Goal: Information Seeking & Learning: Learn about a topic

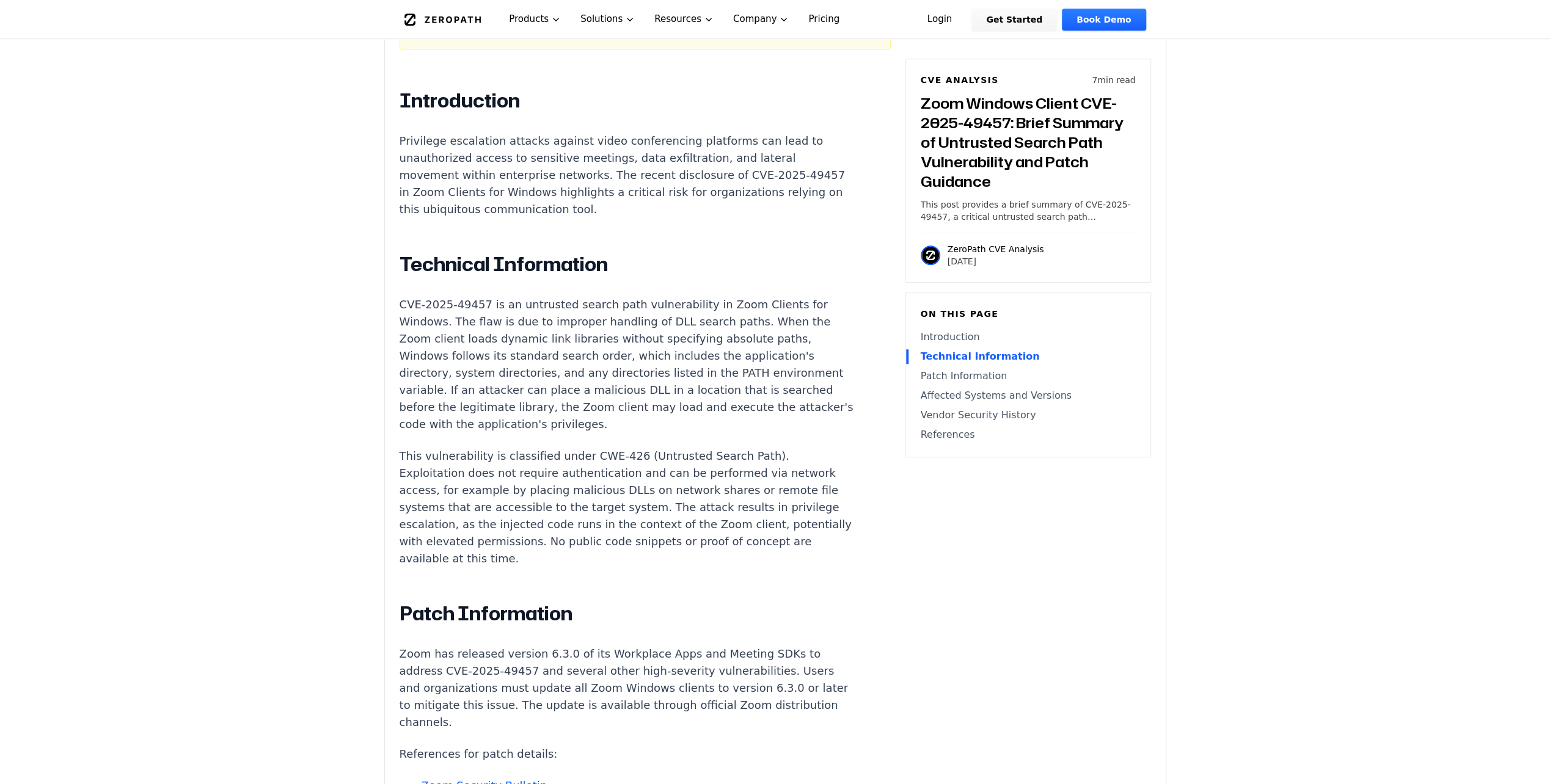
scroll to position [815, 0]
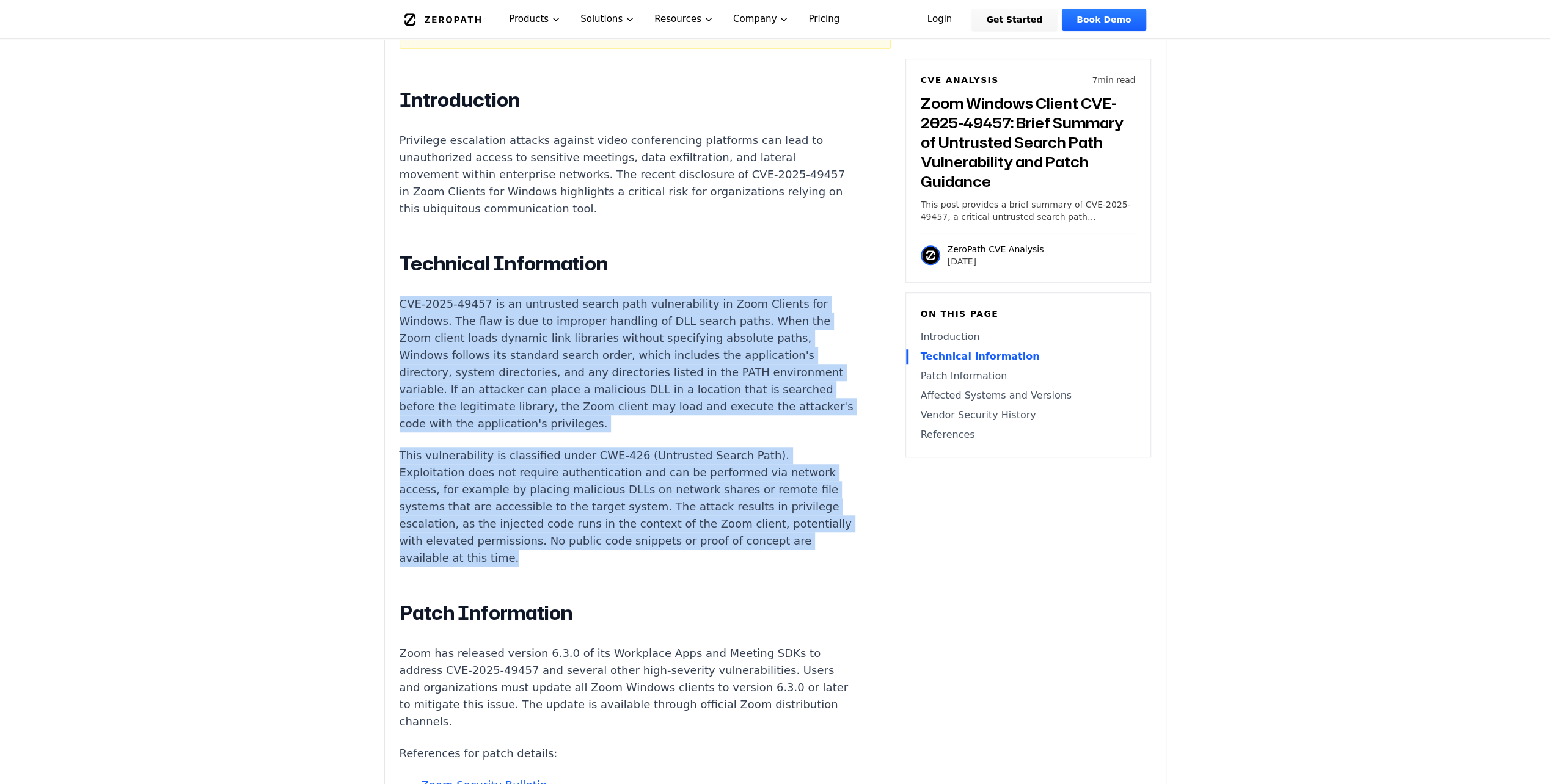
drag, startPoint x: 395, startPoint y: 274, endPoint x: 810, endPoint y: 523, distance: 484.0
click at [810, 523] on div "Experimental AI-Generated Content This CVE analysis is an experimental publicat…" at bounding box center [775, 621] width 781 height 2019
copy div "CVE-2025-49457 is an untrusted search path vulnerability in Zoom Clients for Wi…"
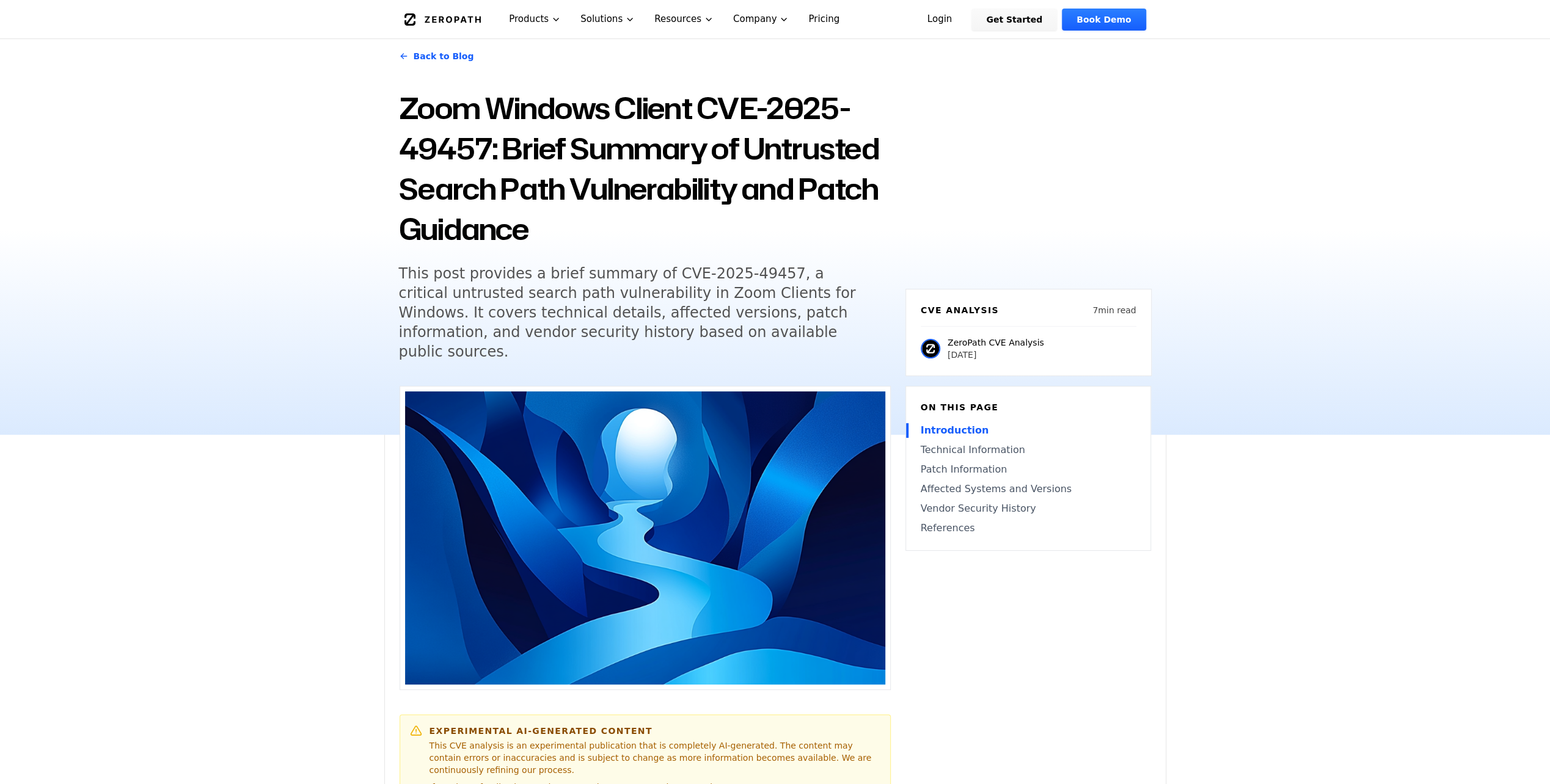
scroll to position [0, 0]
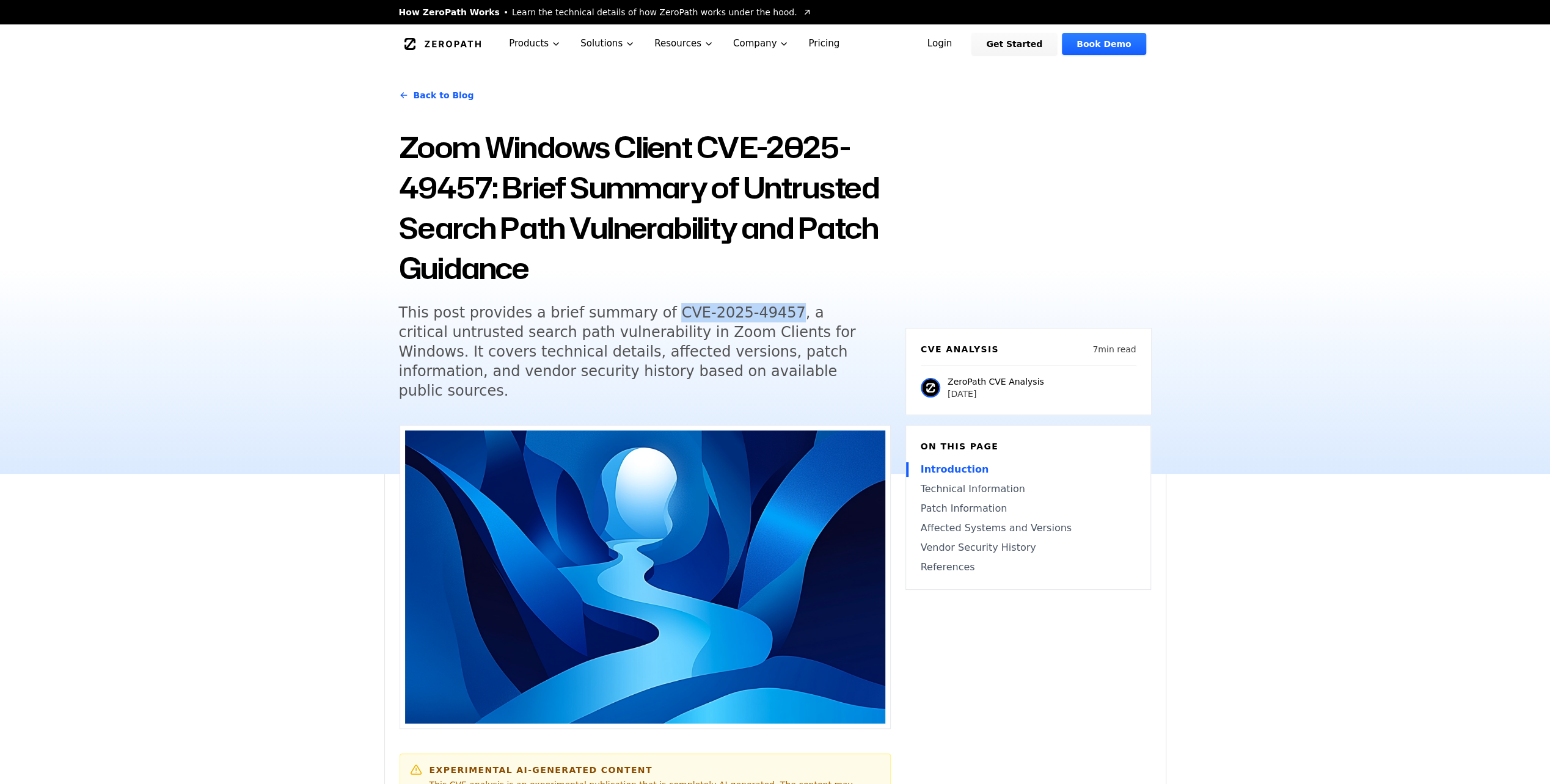
drag, startPoint x: 645, startPoint y: 311, endPoint x: 755, endPoint y: 315, distance: 110.1
click at [755, 315] on h5 "This post provides a brief summary of CVE-2025-49457, a critical untrusted sear…" at bounding box center [633, 351] width 469 height 98
copy h5 "CVE-2025-49457"
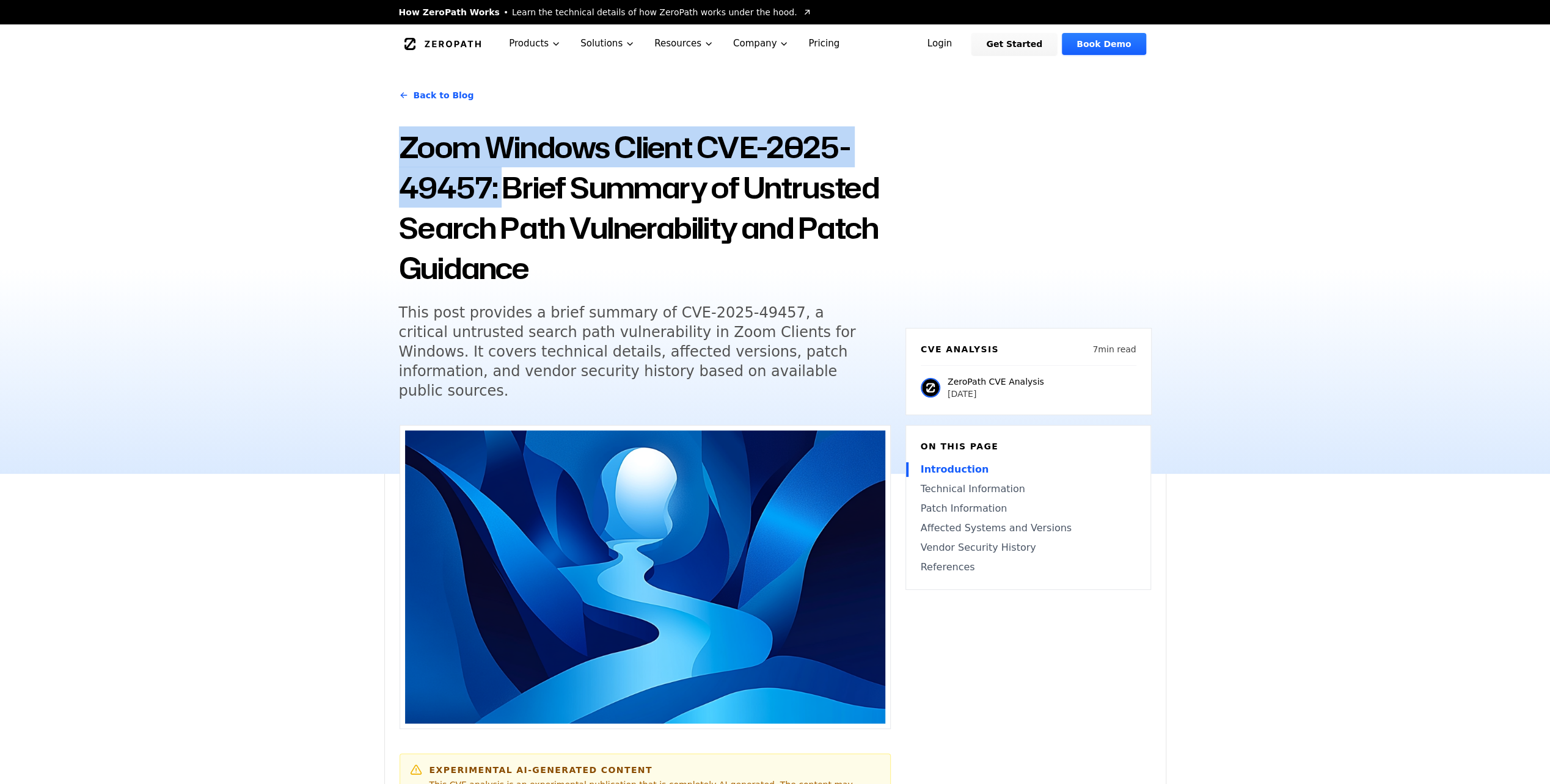
drag, startPoint x: 387, startPoint y: 156, endPoint x: 500, endPoint y: 187, distance: 117.2
click at [500, 187] on div "Back to Blog Zoom Windows Client CVE-2025-49457: Brief Summary of Untrusted Sea…" at bounding box center [775, 269] width 783 height 410
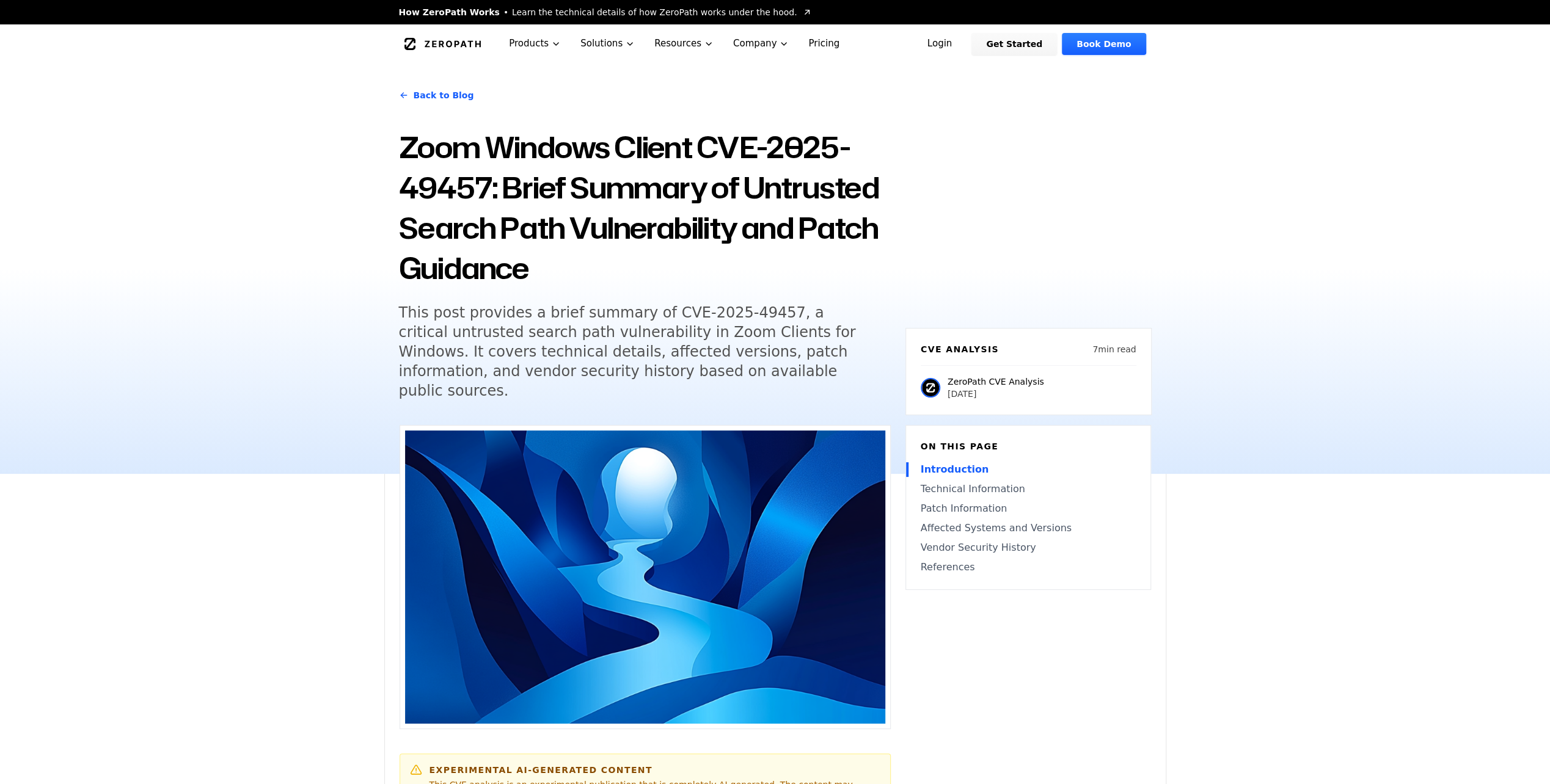
click at [313, 254] on div "Back to Blog Zoom Windows Client CVE-2025-49457: Brief Summary of Untrusted Sea…" at bounding box center [775, 269] width 1550 height 410
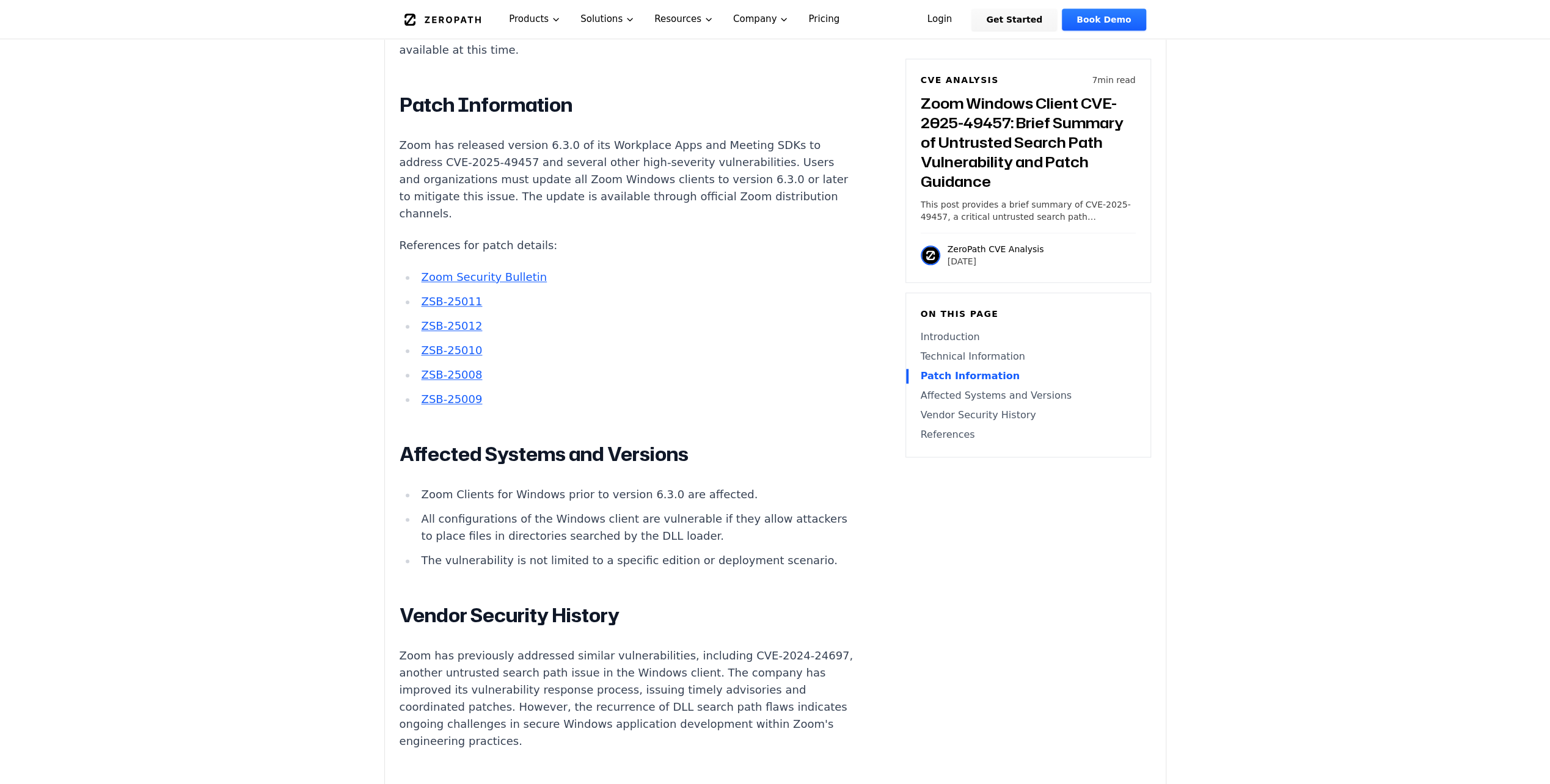
scroll to position [1323, 0]
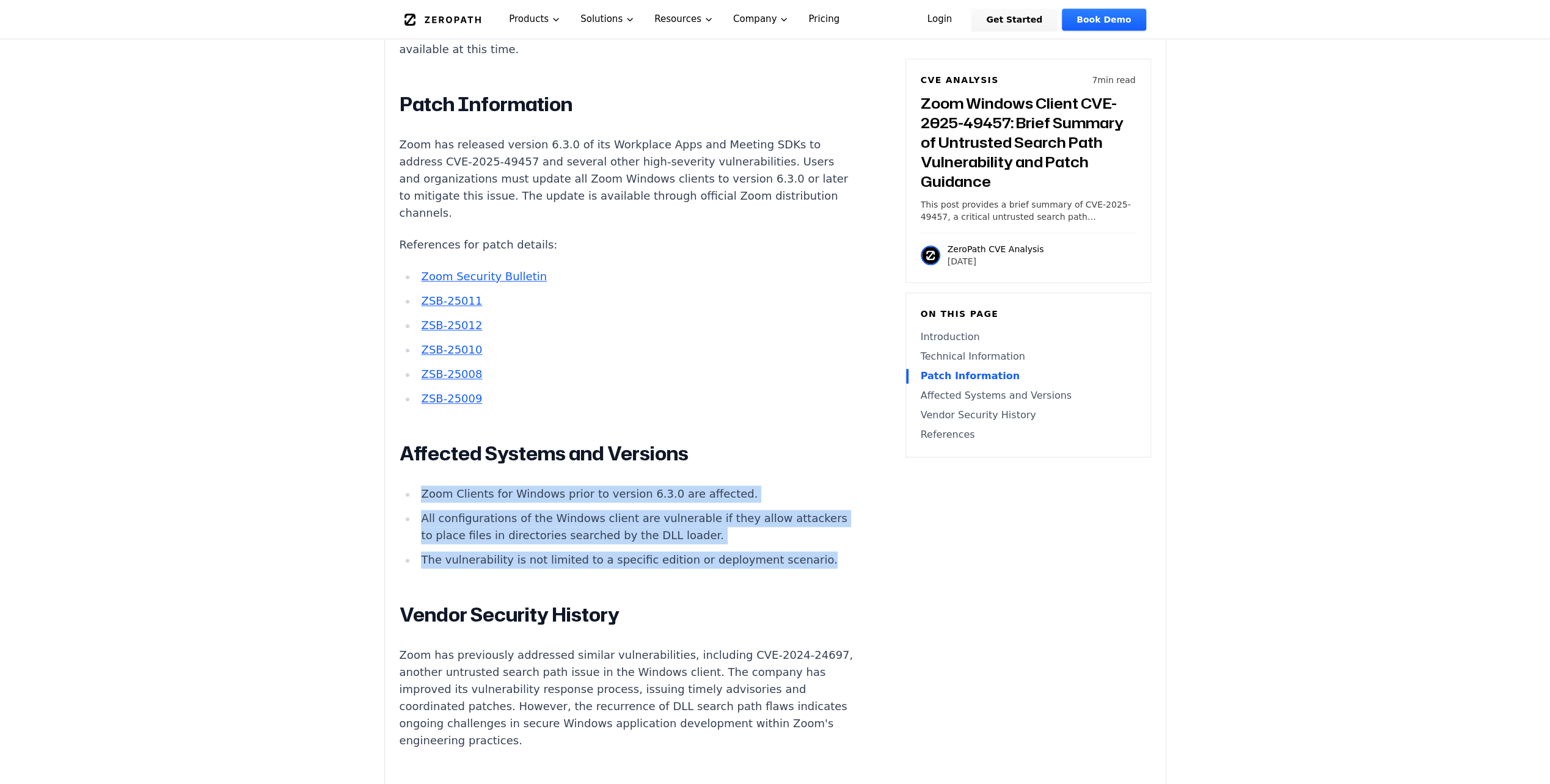
drag, startPoint x: 421, startPoint y: 461, endPoint x: 557, endPoint y: 542, distance: 158.3
click at [557, 542] on ul "Zoom Clients for Windows prior to version 6.3.0 are affected. All configuration…" at bounding box center [627, 527] width 455 height 83
drag, startPoint x: 557, startPoint y: 542, endPoint x: 546, endPoint y: 523, distance: 22.0
copy ul "Zoom Clients for Windows prior to version 6.3.0 are affected. All configuration…"
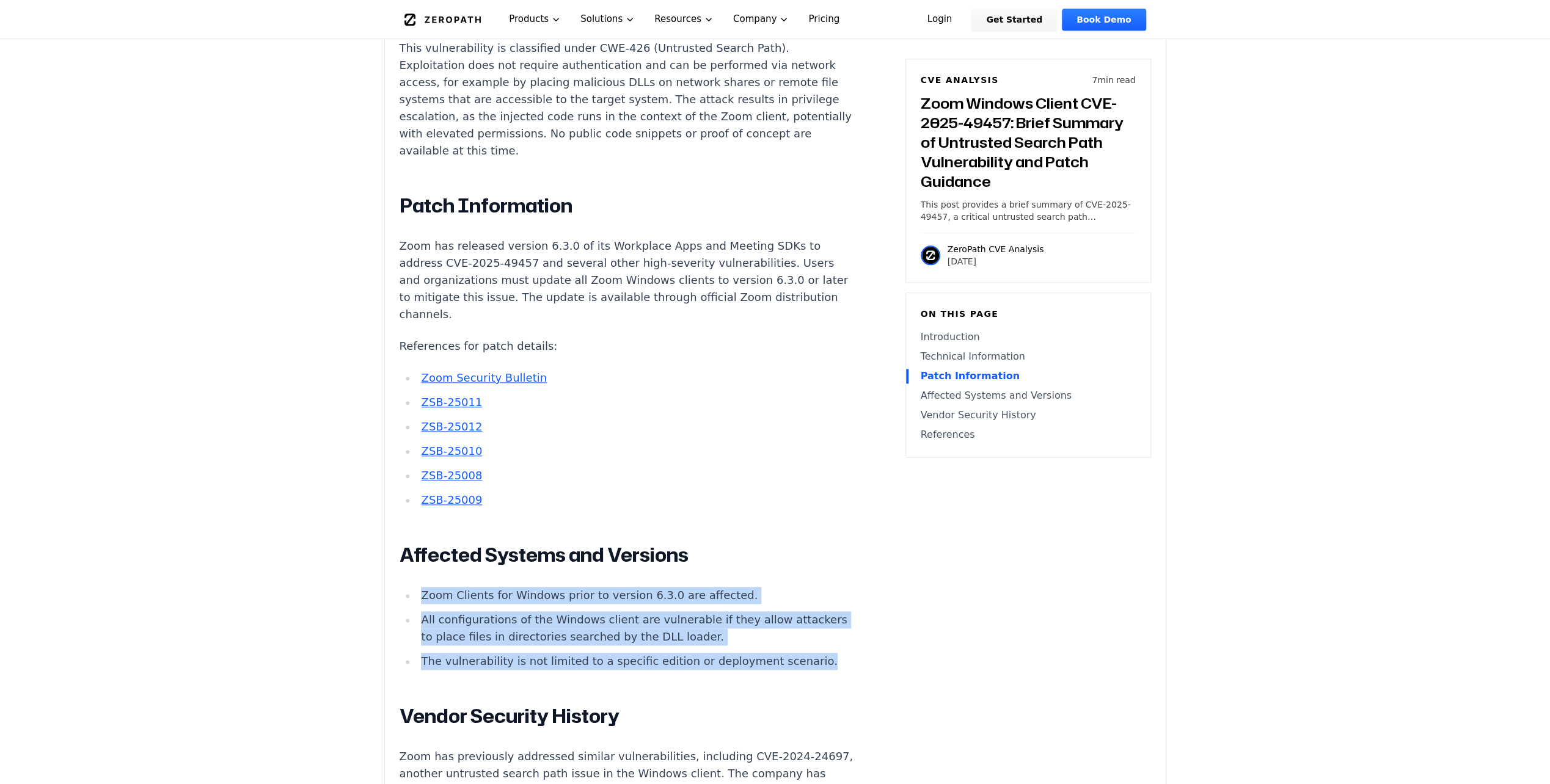
scroll to position [1120, 0]
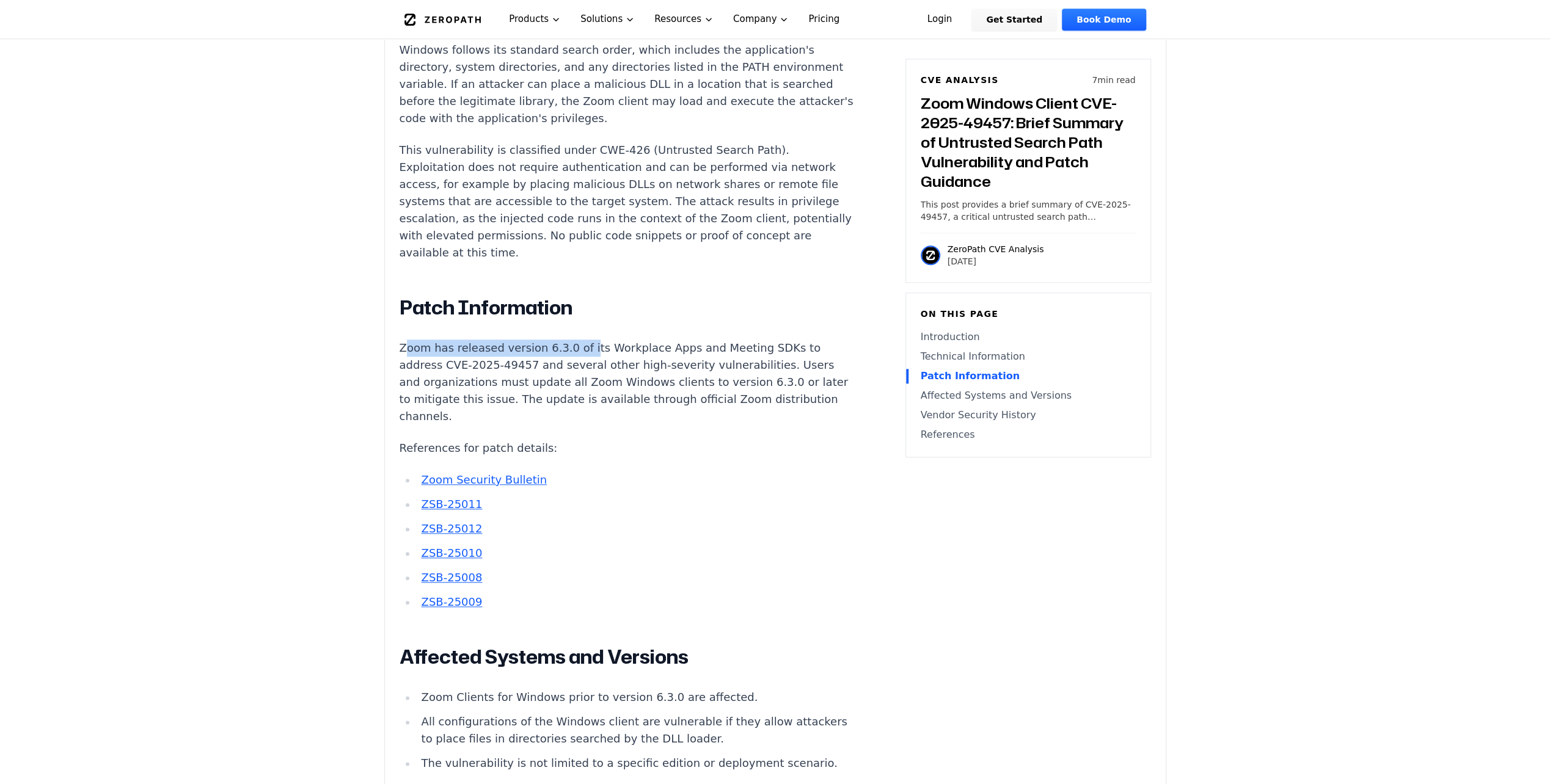
drag, startPoint x: 403, startPoint y: 316, endPoint x: 574, endPoint y: 318, distance: 171.0
click at [574, 339] on p "Zoom has released version 6.3.0 of its Workplace Apps and Meeting SDKs to addre…" at bounding box center [627, 382] width 455 height 85
drag, startPoint x: 574, startPoint y: 318, endPoint x: 627, endPoint y: 406, distance: 102.7
click at [627, 440] on p "References for patch details:" at bounding box center [627, 448] width 455 height 17
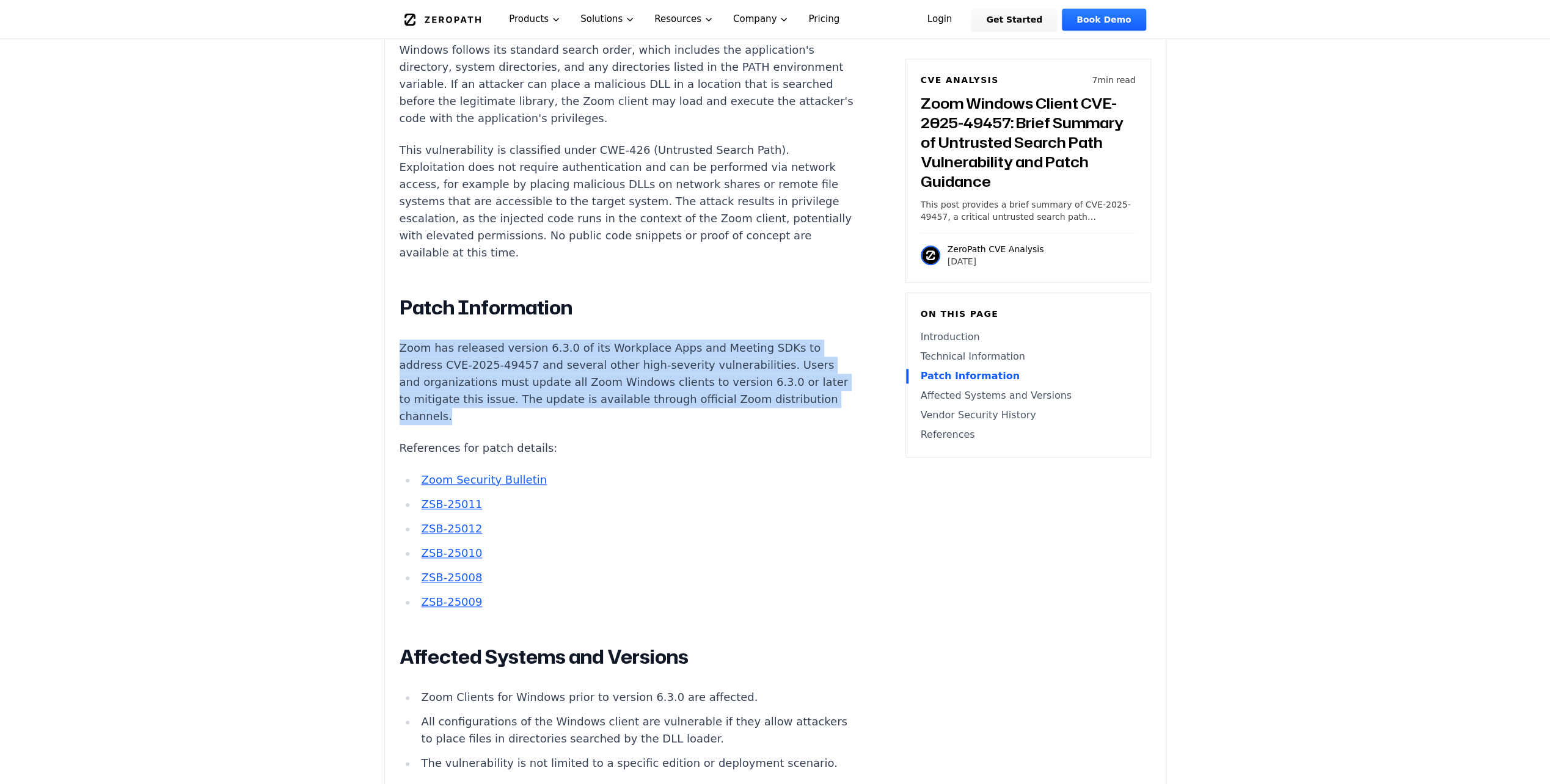
drag, startPoint x: 400, startPoint y: 313, endPoint x: 779, endPoint y: 378, distance: 384.5
click at [779, 378] on p "Zoom has released version 6.3.0 of its Workplace Apps and Meeting SDKs to addre…" at bounding box center [627, 382] width 455 height 85
copy p "Zoom has released version 6.3.0 of its Workplace Apps and Meeting SDKs to addre…"
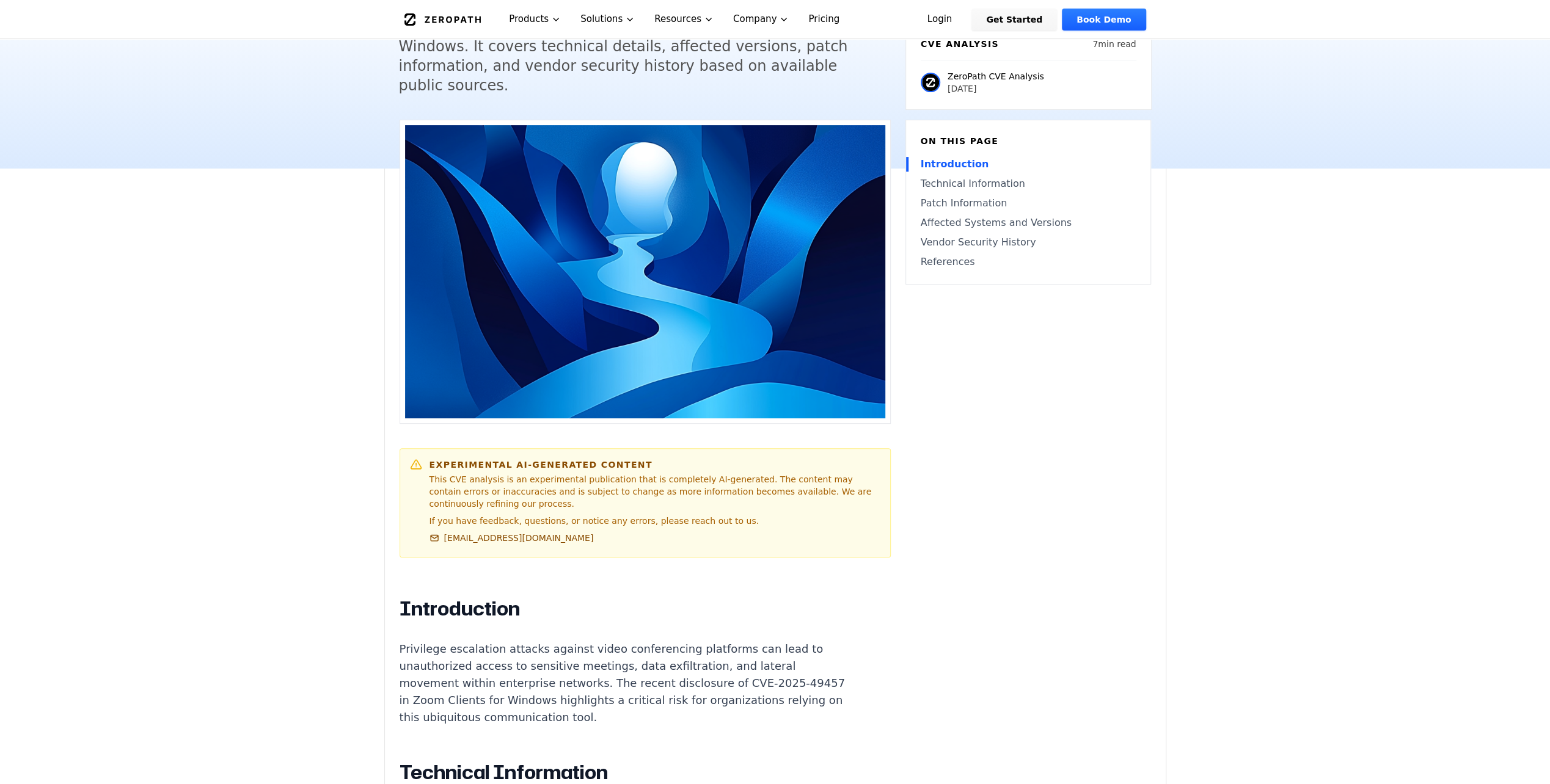
scroll to position [0, 0]
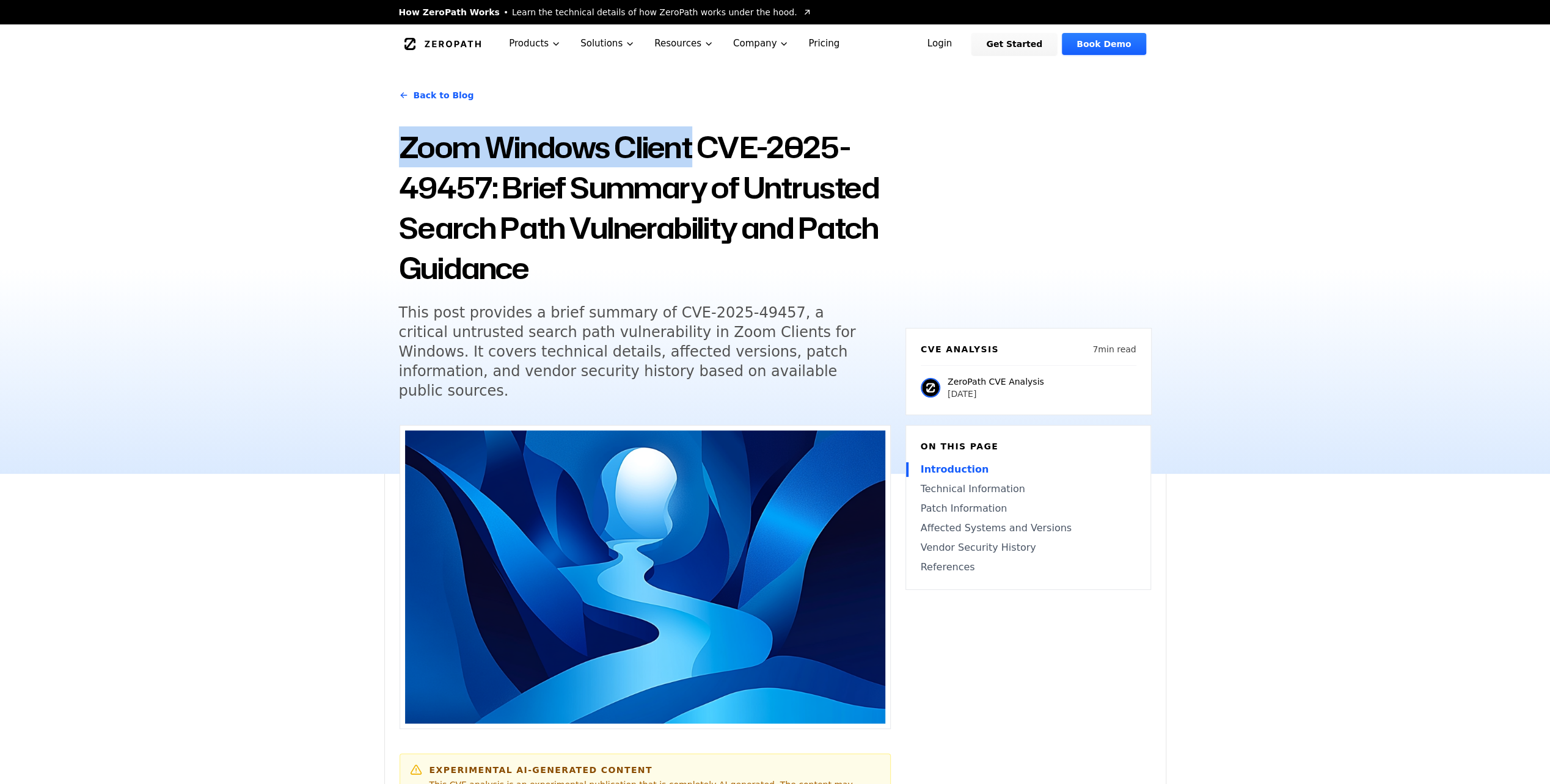
drag, startPoint x: 398, startPoint y: 152, endPoint x: 698, endPoint y: 152, distance: 300.0
click at [698, 152] on h1 "Zoom Windows Client CVE-2025-49457: Brief Summary of Untrusted Search Path Vuln…" at bounding box center [645, 207] width 492 height 162
drag, startPoint x: 698, startPoint y: 152, endPoint x: 679, endPoint y: 148, distance: 19.4
copy h1 "Zoom Windows Client"
